Goal: Task Accomplishment & Management: Manage account settings

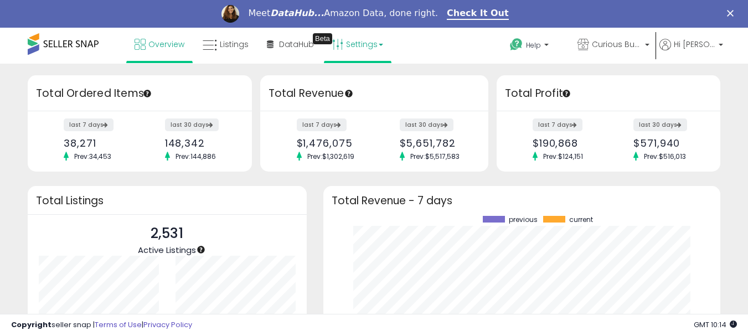
click at [379, 48] on link "Settings" at bounding box center [358, 44] width 68 height 33
click at [383, 85] on link "Store settings" at bounding box center [363, 84] width 50 height 11
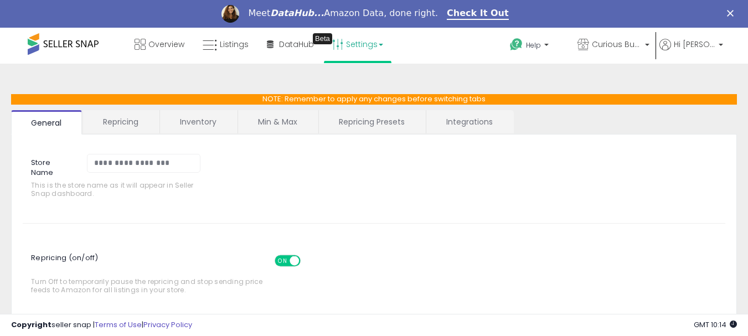
click at [126, 122] on link "Repricing" at bounding box center [120, 121] width 75 height 23
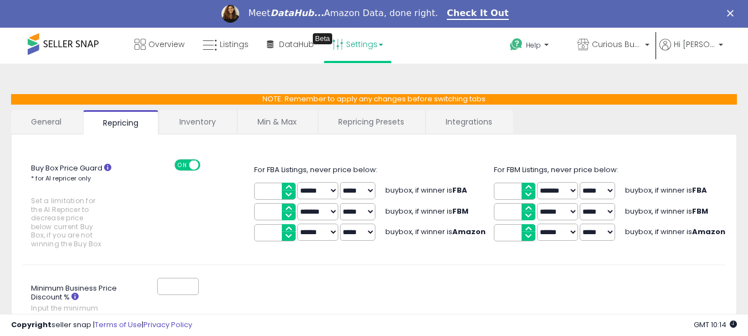
drag, startPoint x: 368, startPoint y: 120, endPoint x: 361, endPoint y: 123, distance: 8.2
click at [369, 120] on link "Repricing Presets" at bounding box center [371, 121] width 106 height 23
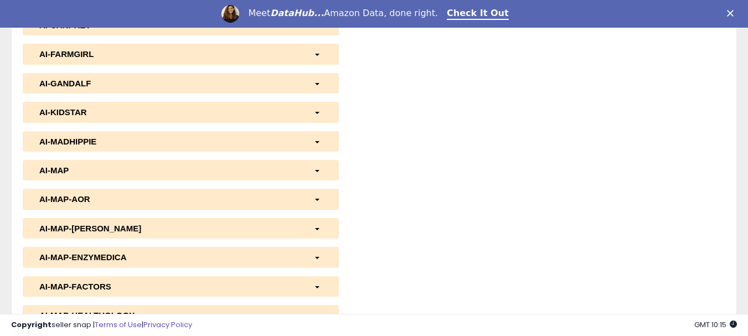
scroll to position [277, 0]
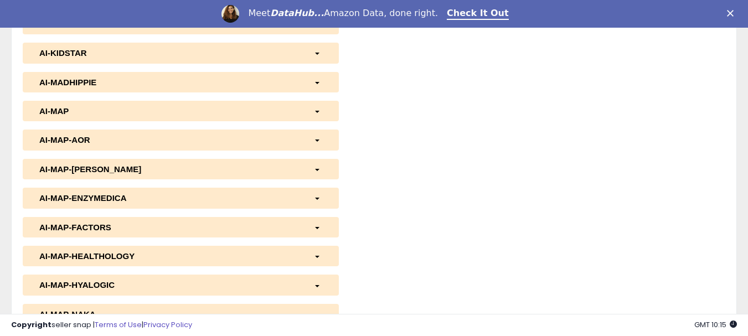
select select "**********"
click at [181, 146] on button "AI-MAP-AOR" at bounding box center [181, 140] width 316 height 20
select select "**********"
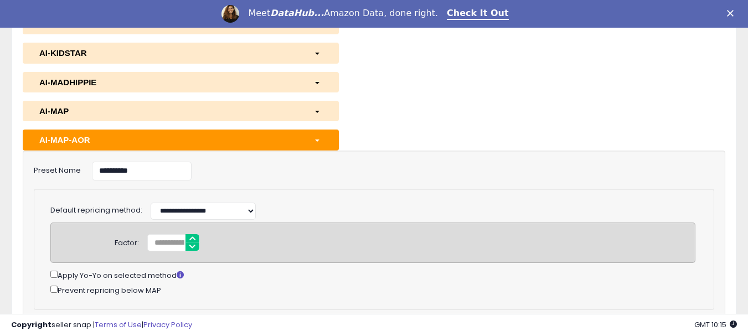
select select "**********"
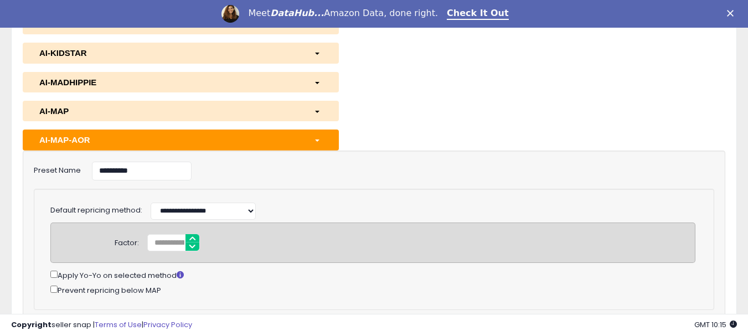
select select "*********"
select select "**********"
select select "*********"
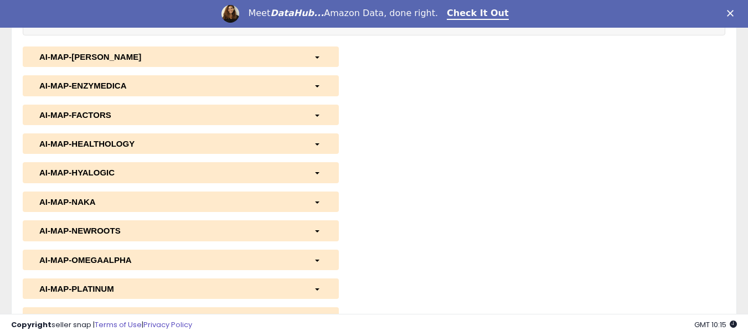
scroll to position [1495, 0]
click at [632, 24] on button "Save" at bounding box center [629, 14] width 55 height 19
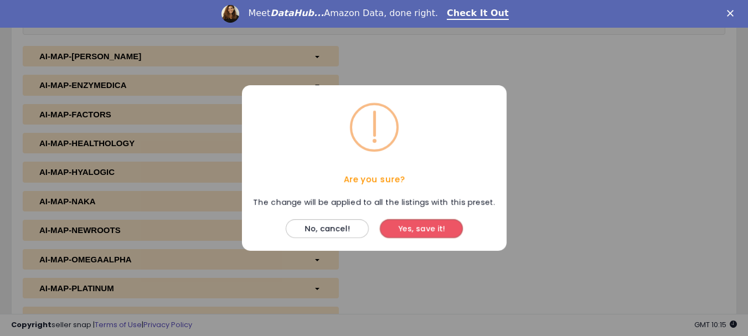
click at [429, 230] on button "Yes, save it!" at bounding box center [421, 228] width 83 height 19
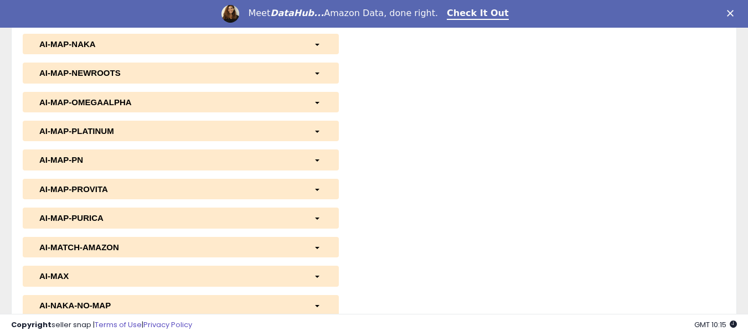
scroll to position [1662, 0]
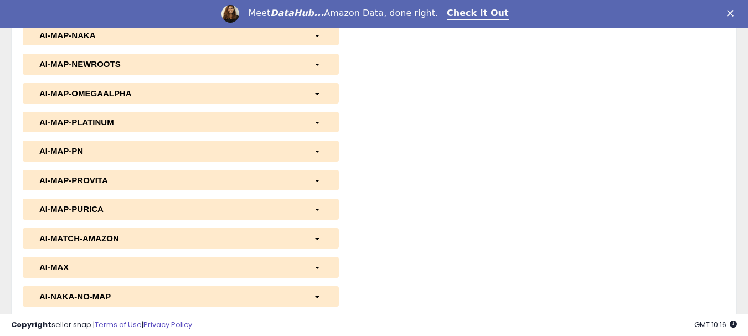
click at [50, 215] on div "AI-MAP-PURICA" at bounding box center [168, 209] width 275 height 12
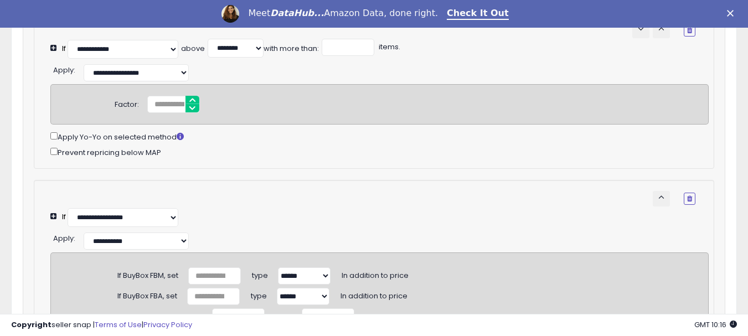
scroll to position [2382, 0]
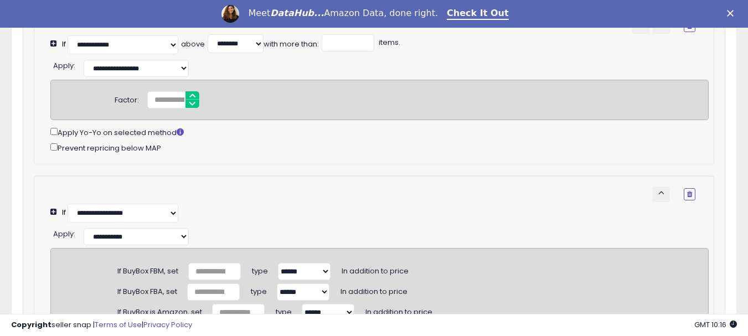
click at [53, 154] on div "Prevent repricing below MAP" at bounding box center [379, 147] width 659 height 13
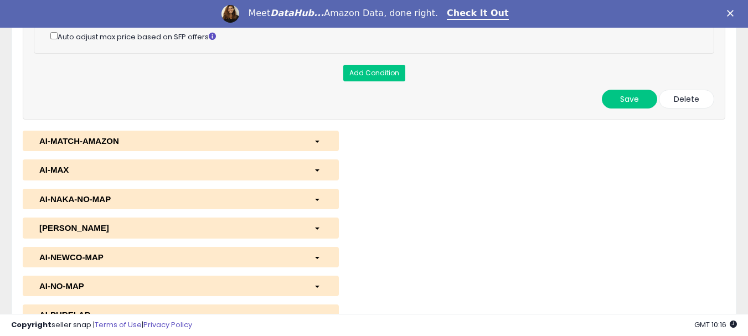
scroll to position [2714, 0]
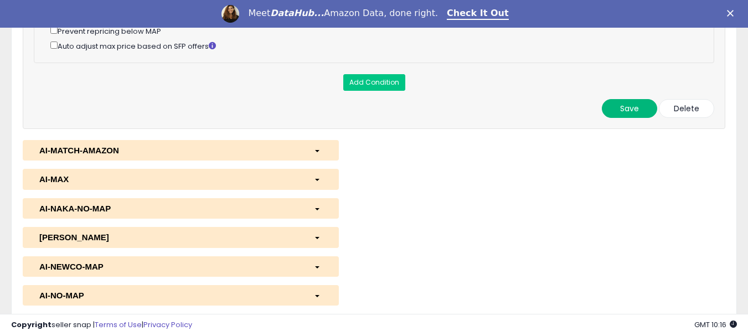
click at [624, 118] on button "Save" at bounding box center [629, 108] width 55 height 19
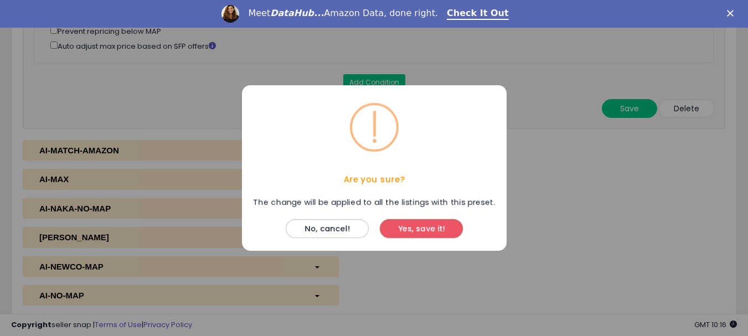
click at [424, 230] on button "Yes, save it!" at bounding box center [421, 228] width 83 height 19
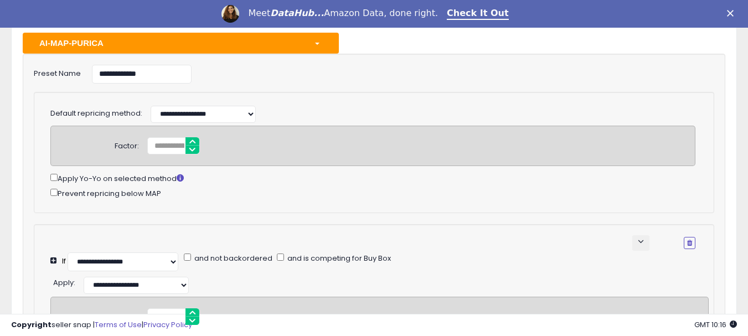
scroll to position [1606, 0]
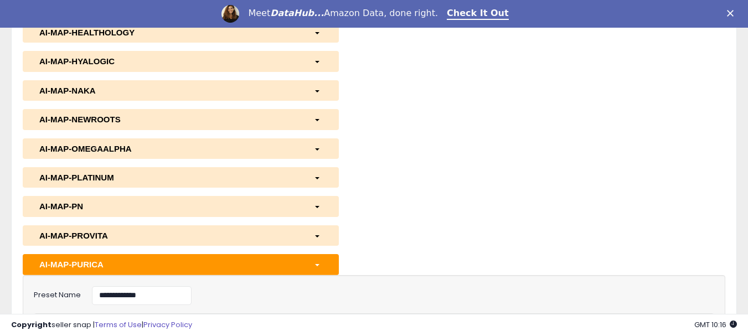
click at [103, 183] on div "AI-MAP-PLATINUM" at bounding box center [168, 178] width 275 height 12
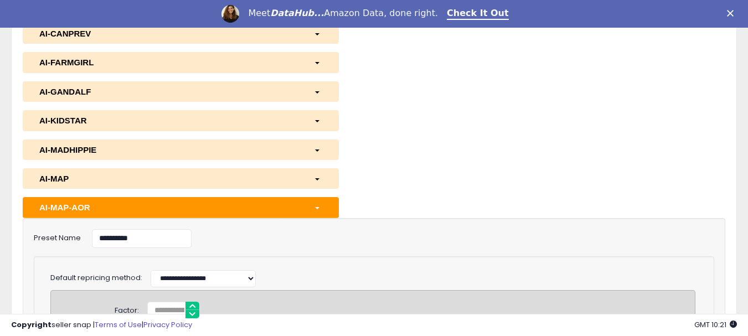
scroll to position [277, 0]
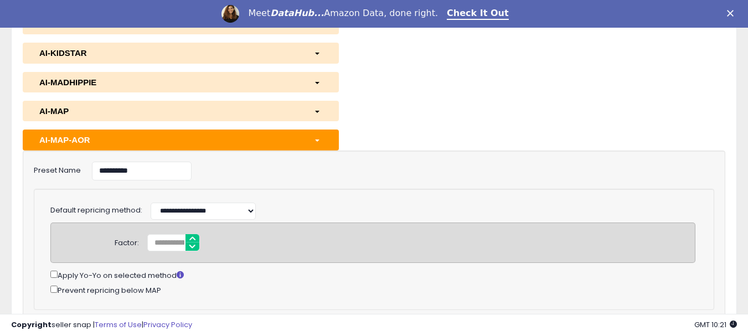
click at [238, 133] on button "AI-MAP-AOR" at bounding box center [181, 140] width 316 height 20
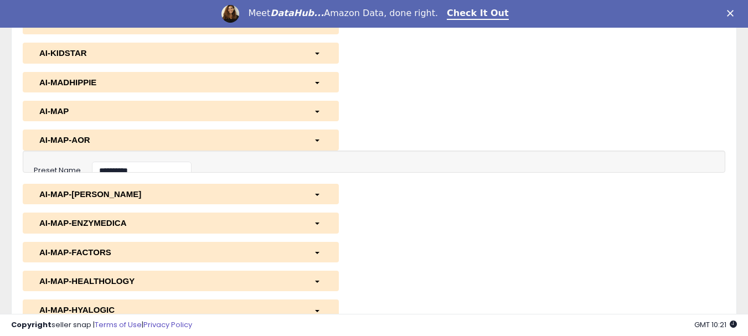
click at [238, 138] on div "AI-MAP-AOR" at bounding box center [168, 140] width 275 height 12
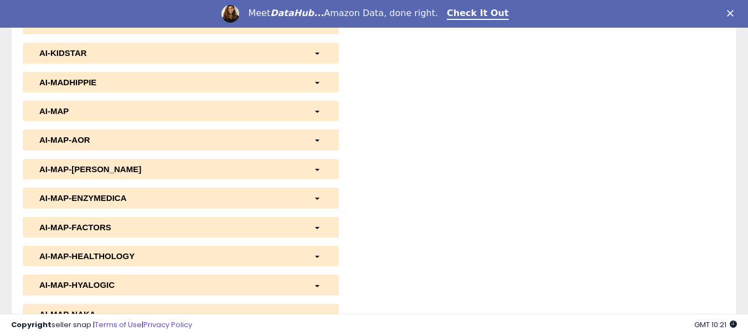
click at [238, 138] on div "AI-MAP-AOR" at bounding box center [168, 140] width 275 height 12
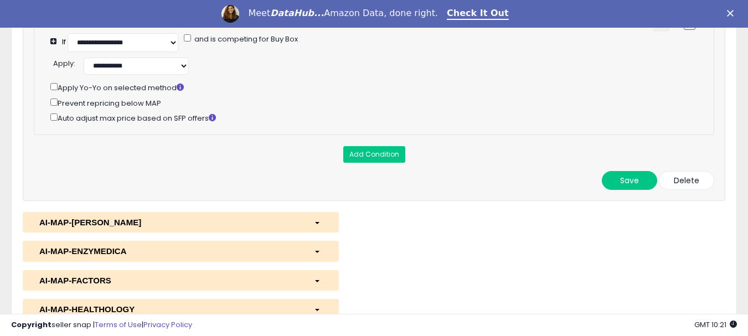
scroll to position [1385, 0]
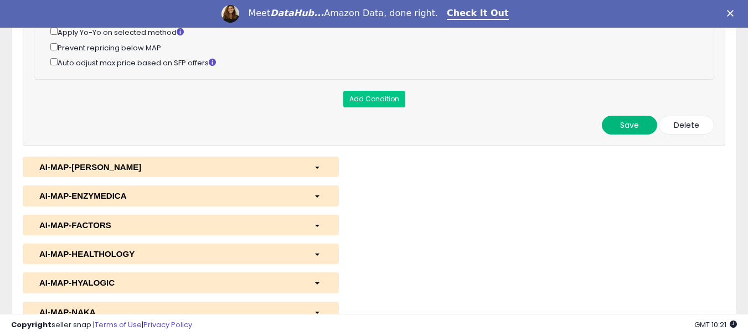
click at [623, 135] on button "Save" at bounding box center [629, 125] width 55 height 19
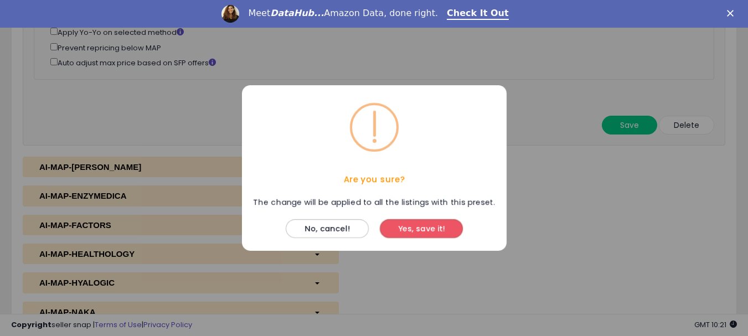
click at [412, 229] on button "Yes, save it!" at bounding box center [421, 228] width 83 height 19
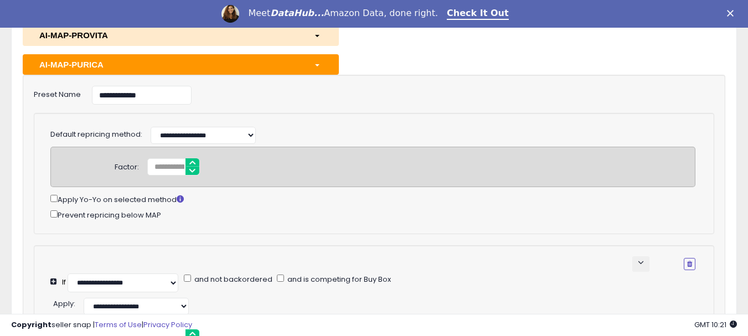
scroll to position [2825, 0]
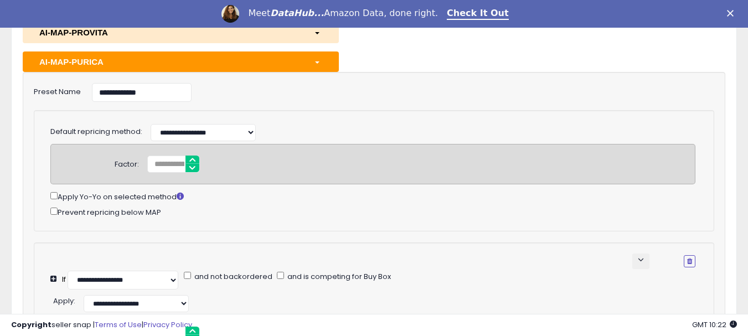
click at [222, 72] on button "AI-MAP-PURICA" at bounding box center [181, 62] width 316 height 20
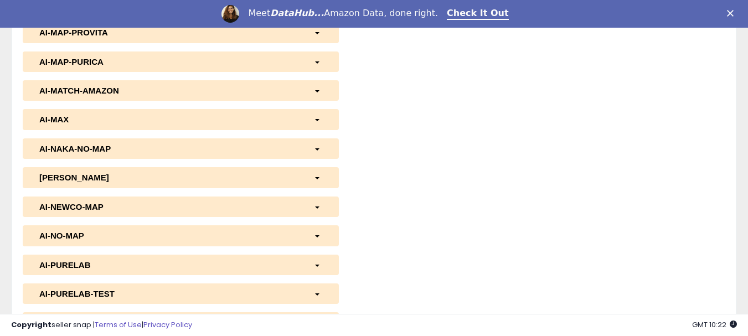
click at [221, 68] on div "AI-MAP-PURICA" at bounding box center [168, 62] width 275 height 12
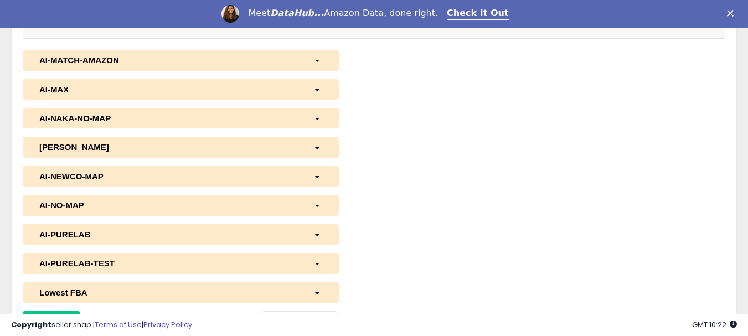
scroll to position [3822, 0]
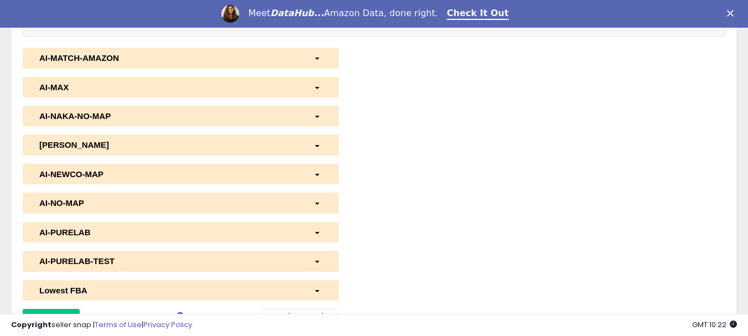
click at [623, 25] on button "Save" at bounding box center [629, 16] width 55 height 19
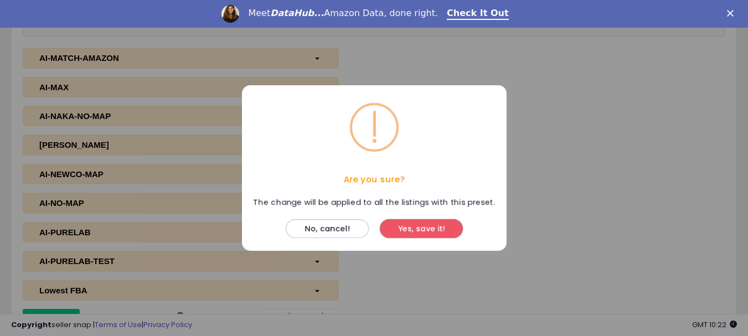
click at [419, 226] on button "Yes, save it!" at bounding box center [421, 228] width 83 height 19
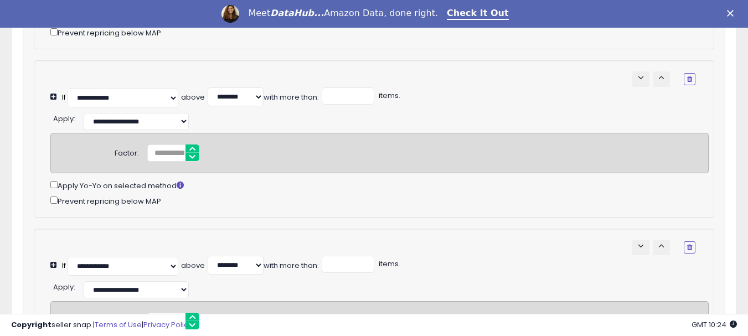
scroll to position [3157, 0]
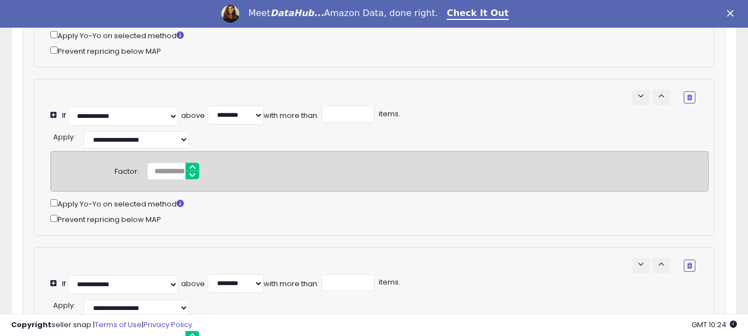
drag, startPoint x: 59, startPoint y: 122, endPoint x: 167, endPoint y: 128, distance: 108.2
click at [167, 57] on div "Prevent repricing below MAP" at bounding box center [379, 50] width 659 height 13
copy div "Prevent repricing below MAP"
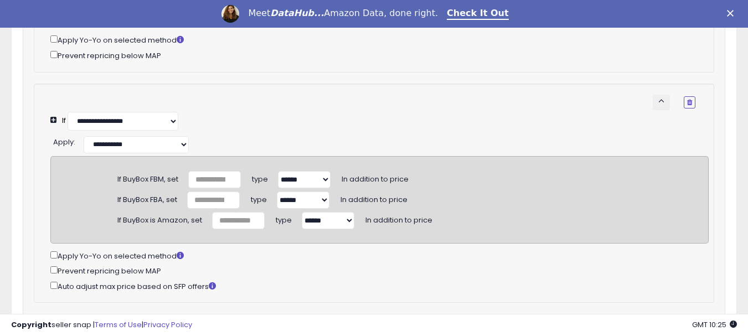
scroll to position [3766, 0]
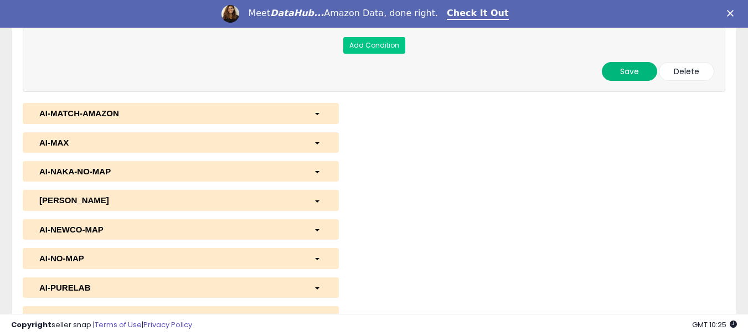
click at [630, 81] on button "Save" at bounding box center [629, 71] width 55 height 19
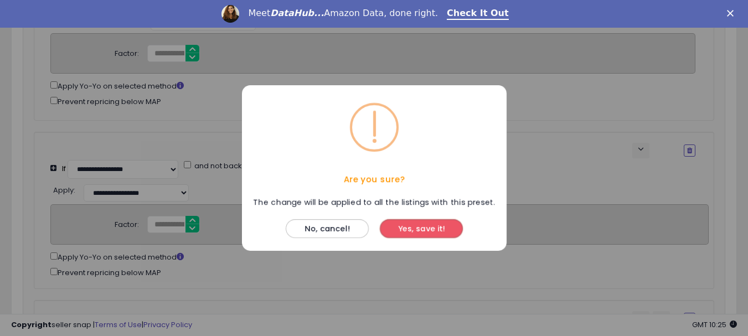
scroll to position [2880, 0]
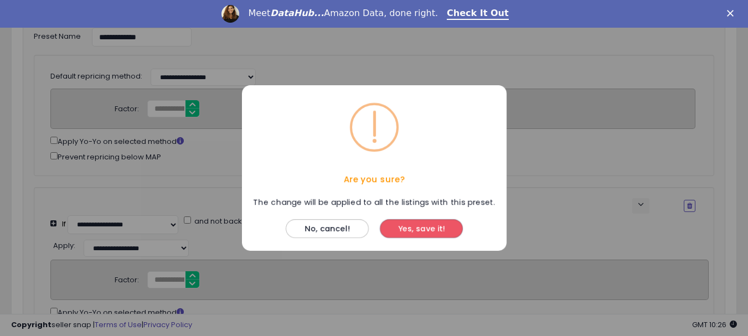
click at [419, 232] on button "Yes, save it!" at bounding box center [421, 228] width 83 height 19
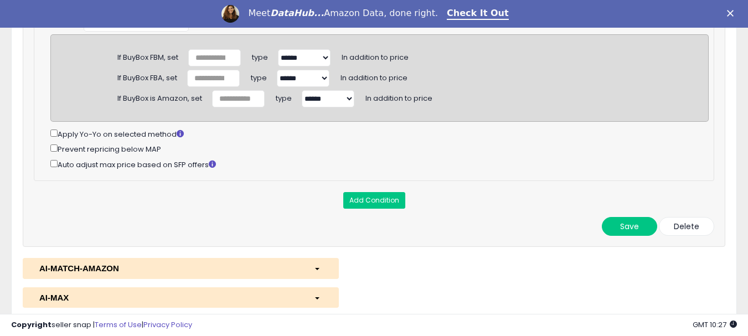
scroll to position [3822, 0]
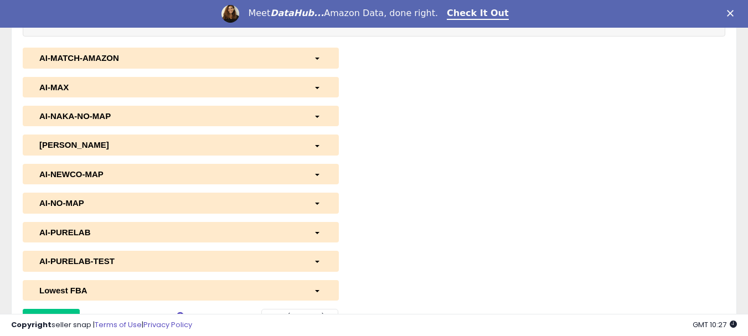
click at [623, 25] on button "Save" at bounding box center [629, 16] width 55 height 19
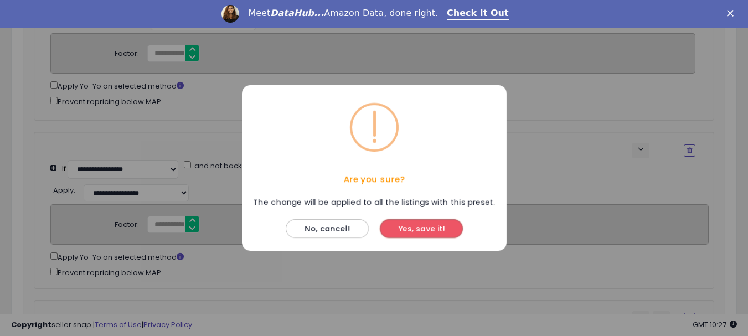
scroll to position [2880, 0]
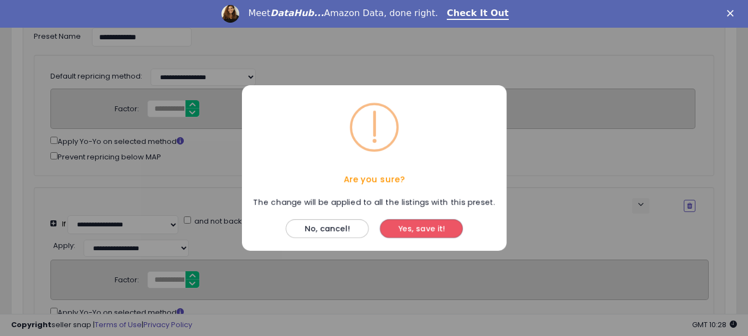
click at [413, 230] on button "Yes, save it!" at bounding box center [421, 228] width 83 height 19
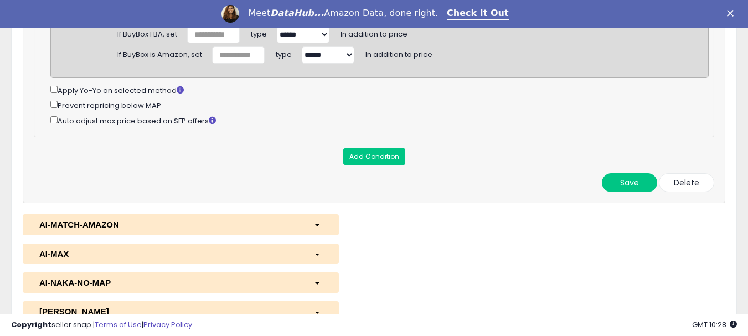
scroll to position [3711, 0]
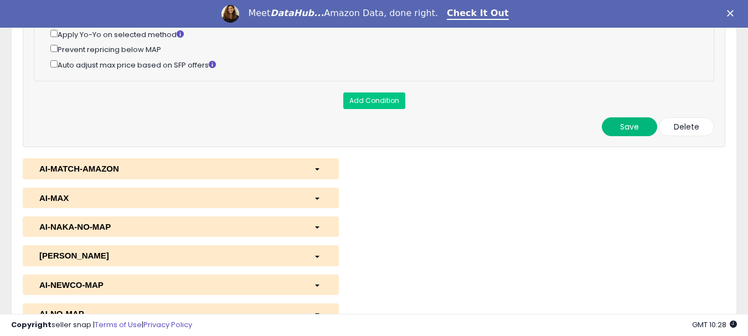
click at [620, 136] on button "Save" at bounding box center [629, 126] width 55 height 19
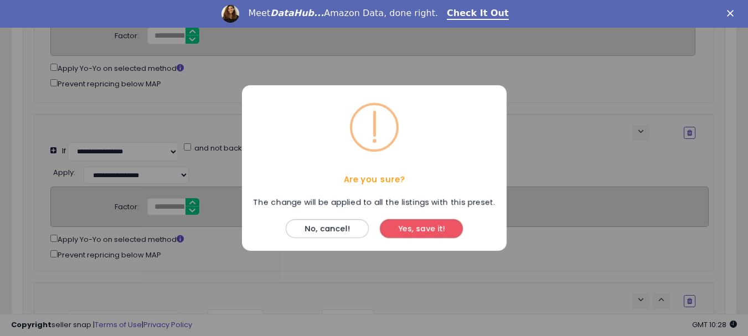
scroll to position [2880, 0]
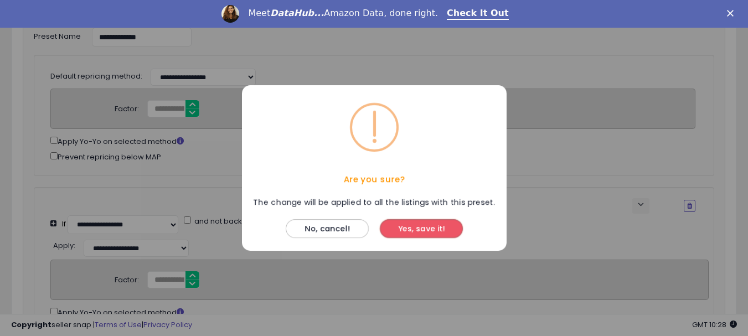
click at [427, 223] on button "Yes, save it!" at bounding box center [421, 228] width 83 height 19
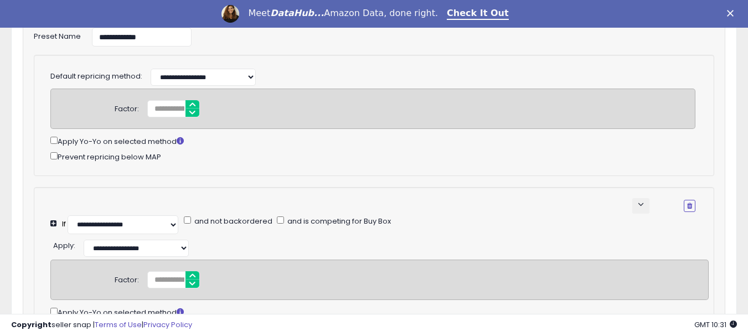
drag, startPoint x: 60, startPoint y: 229, endPoint x: 171, endPoint y: 229, distance: 110.8
click at [171, 163] on div "Prevent repricing below MAP" at bounding box center [372, 156] width 645 height 13
copy div "Prevent repricing below MAP"
click at [430, 86] on div "**********" at bounding box center [357, 76] width 430 height 20
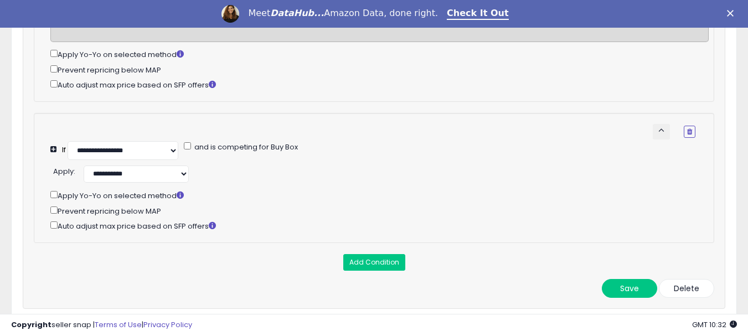
scroll to position [1274, 0]
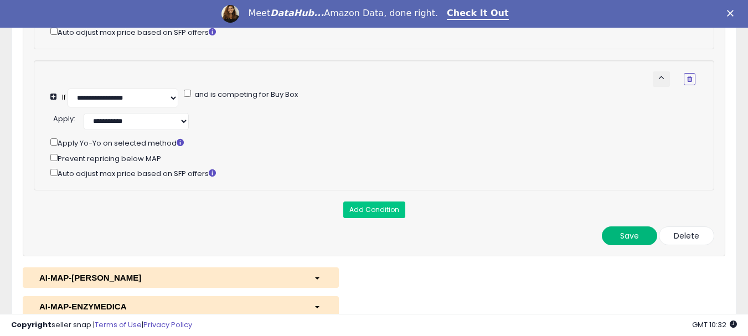
click at [616, 245] on button "Save" at bounding box center [629, 236] width 55 height 19
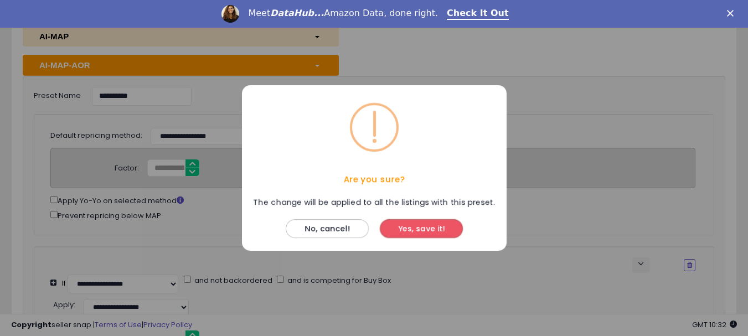
scroll to position [332, 0]
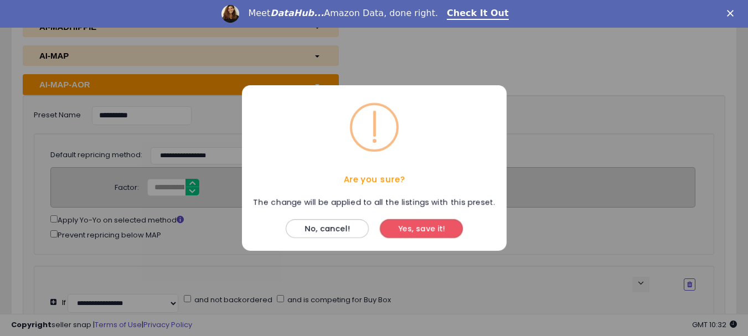
click at [426, 234] on button "Yes, save it!" at bounding box center [421, 228] width 83 height 19
